Goal: Find contact information: Find contact information

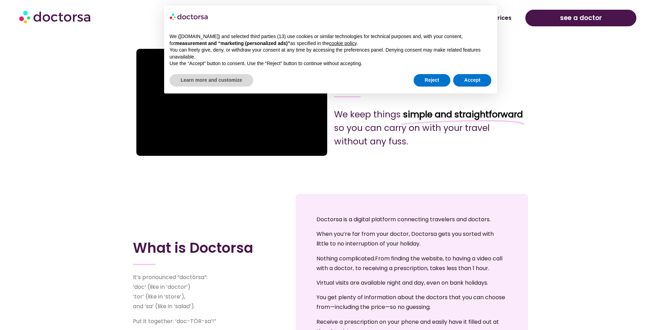
scroll to position [208, 0]
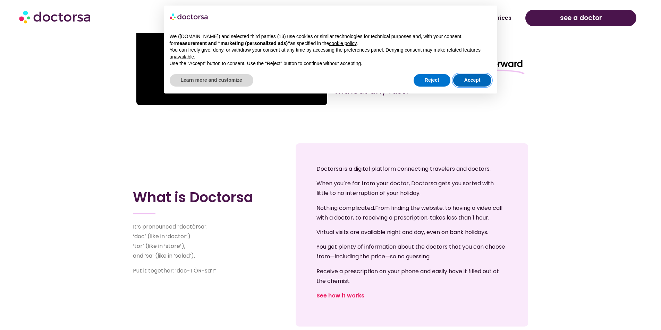
click at [476, 78] on button "Accept" at bounding box center [472, 80] width 38 height 12
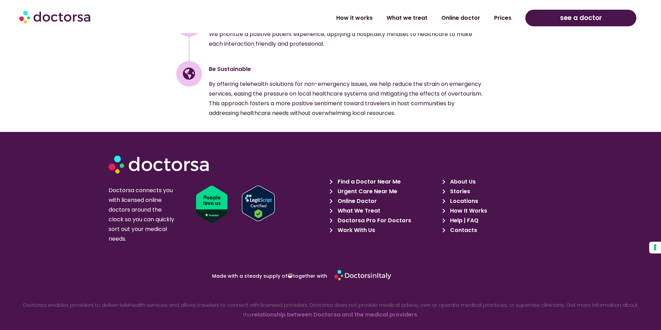
scroll to position [1085, 0]
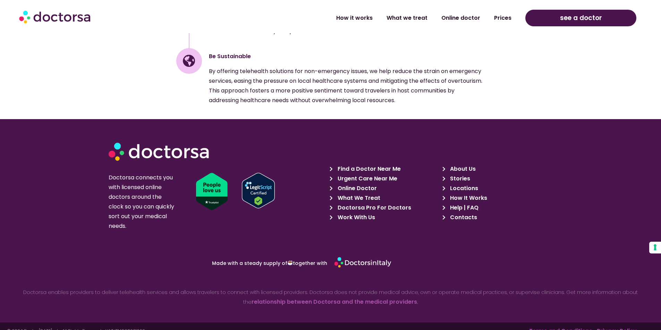
click at [453, 164] on span "About Us" at bounding box center [461, 169] width 27 height 10
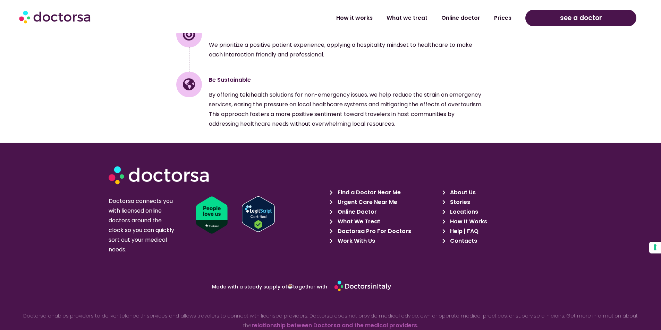
scroll to position [1085, 0]
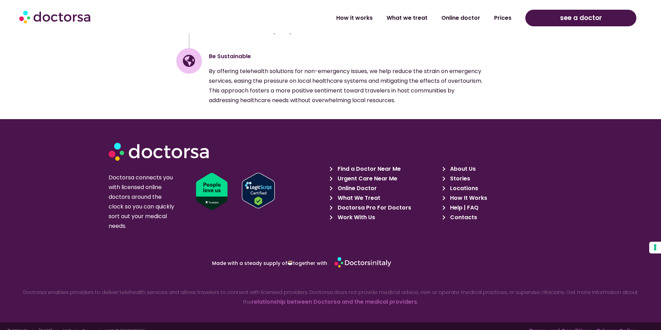
click at [460, 213] on span "Contacts" at bounding box center [462, 218] width 29 height 10
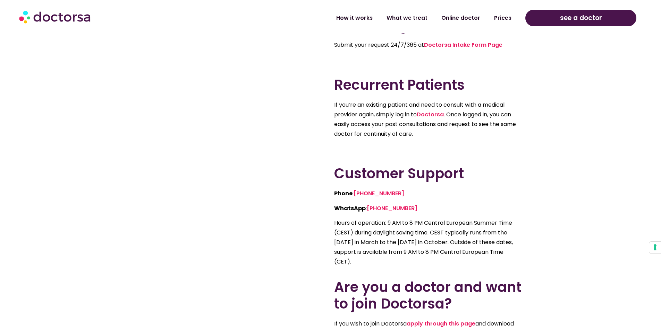
scroll to position [176, 0]
